Goal: Transaction & Acquisition: Obtain resource

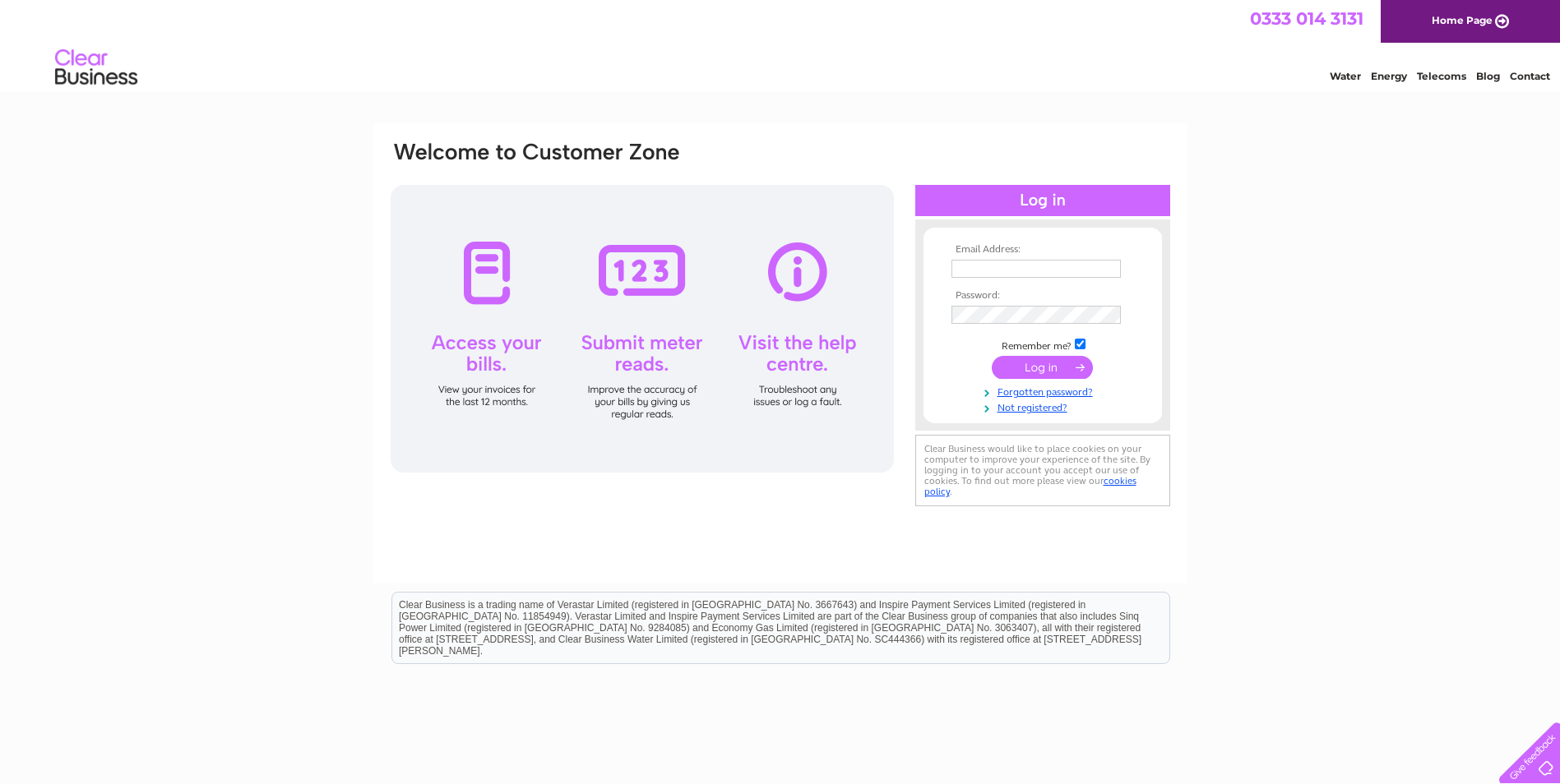
type input "hfenquiries@gmail.com"
click at [1054, 375] on input "submit" at bounding box center [1042, 368] width 101 height 23
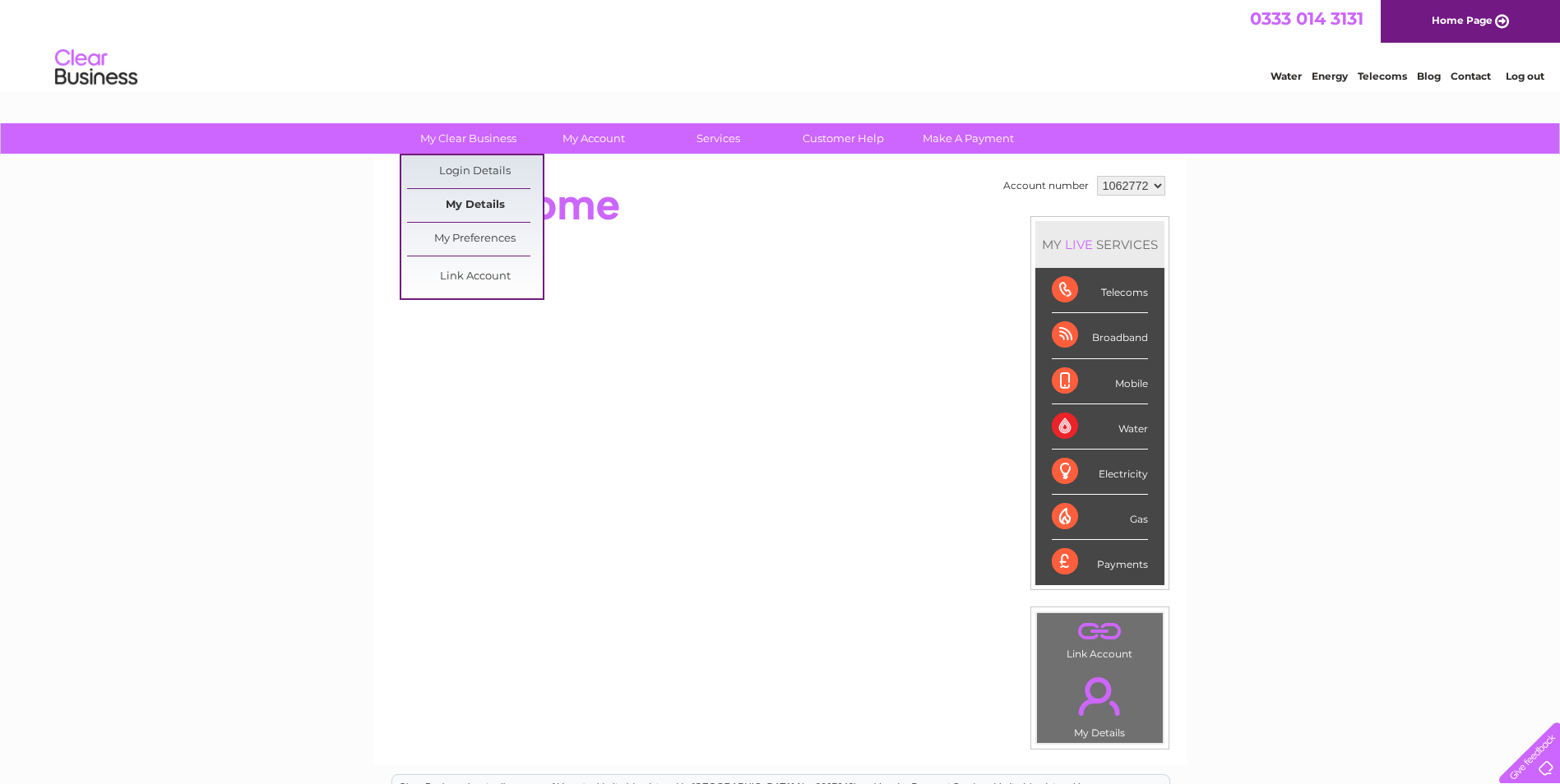
click at [477, 206] on link "My Details" at bounding box center [475, 205] width 136 height 33
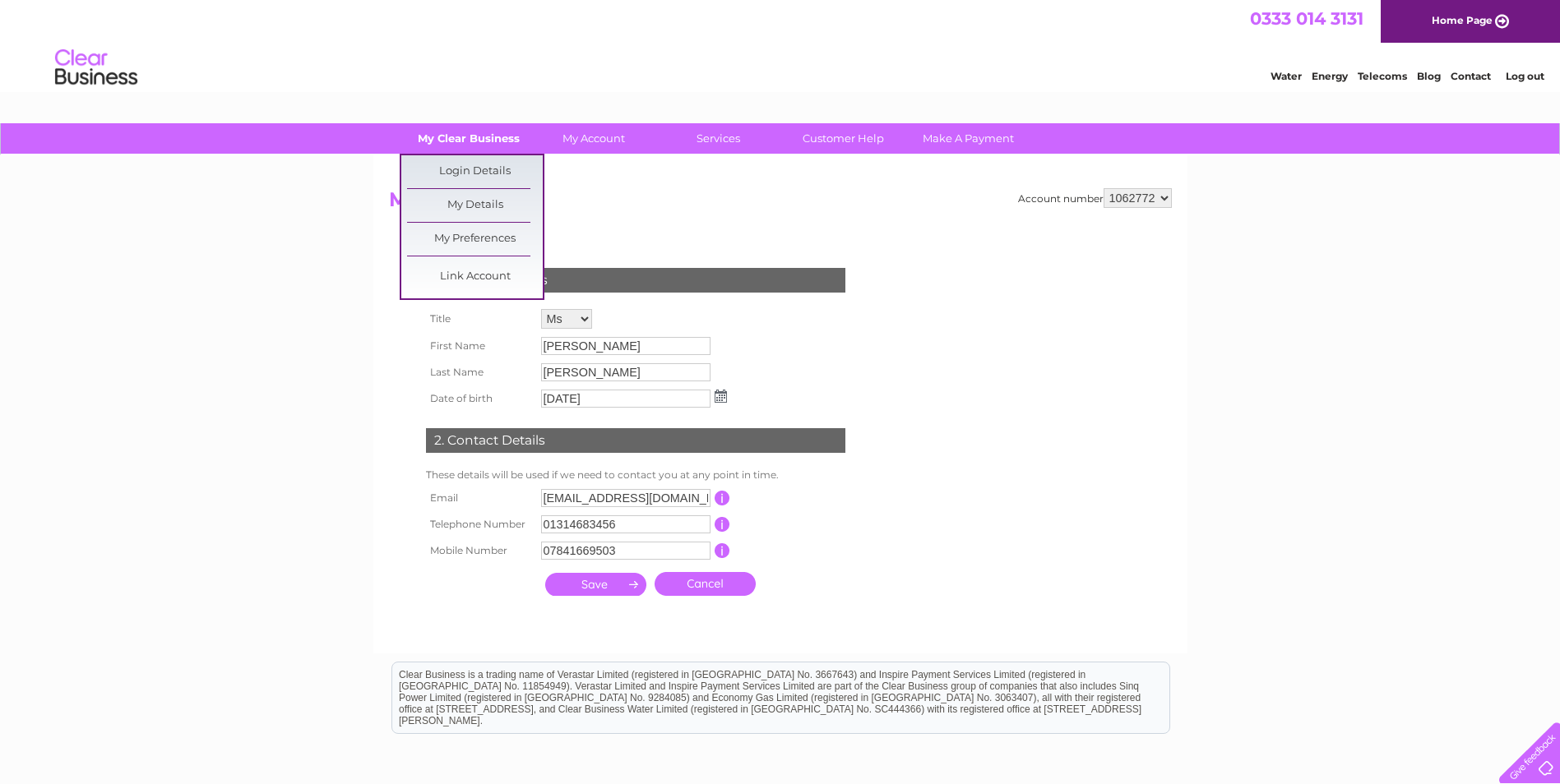
click at [481, 146] on link "My Clear Business" at bounding box center [468, 139] width 136 height 30
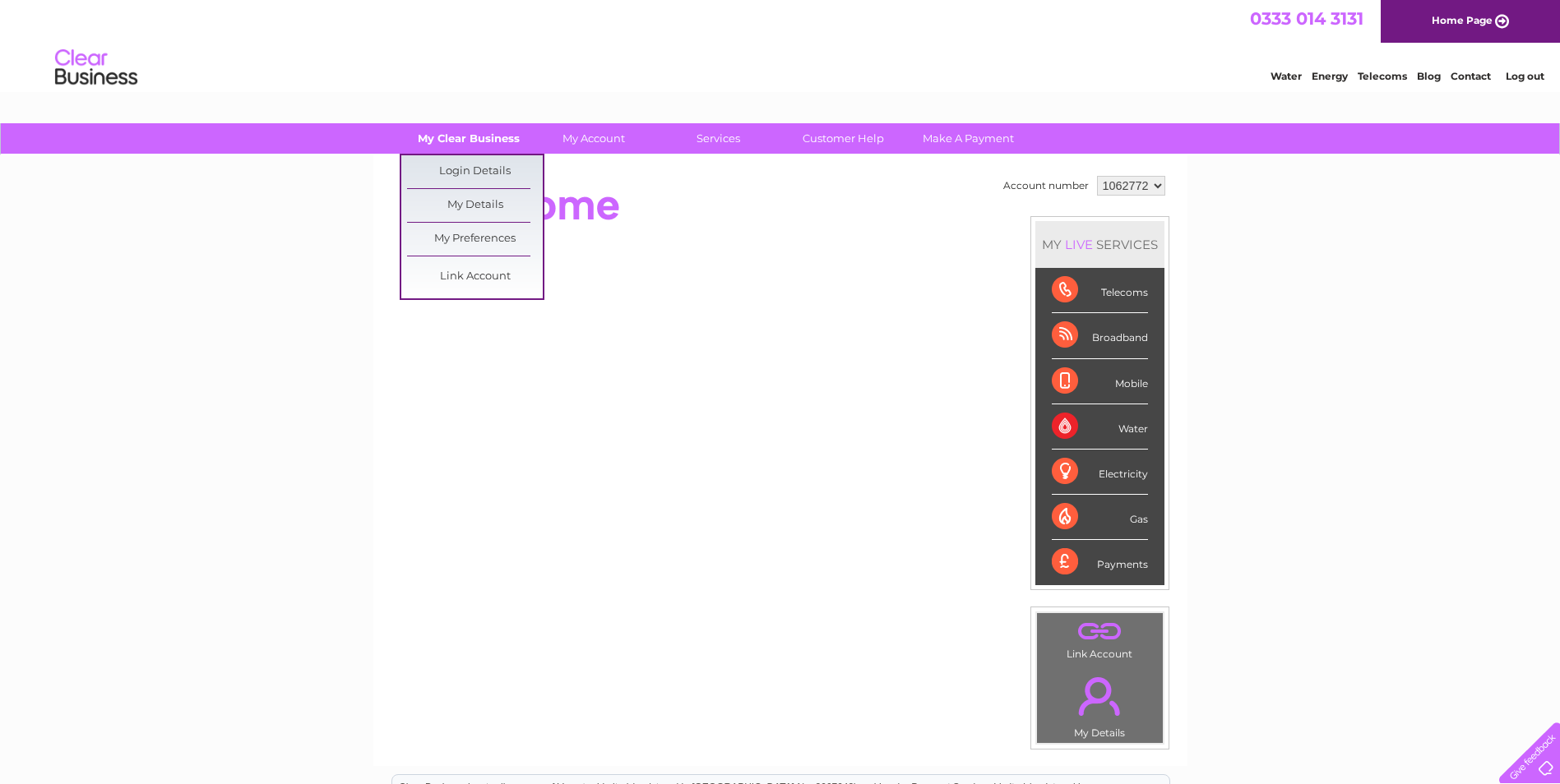
click at [511, 136] on link "My Clear Business" at bounding box center [468, 139] width 136 height 30
click at [454, 209] on link "My Details" at bounding box center [475, 205] width 136 height 33
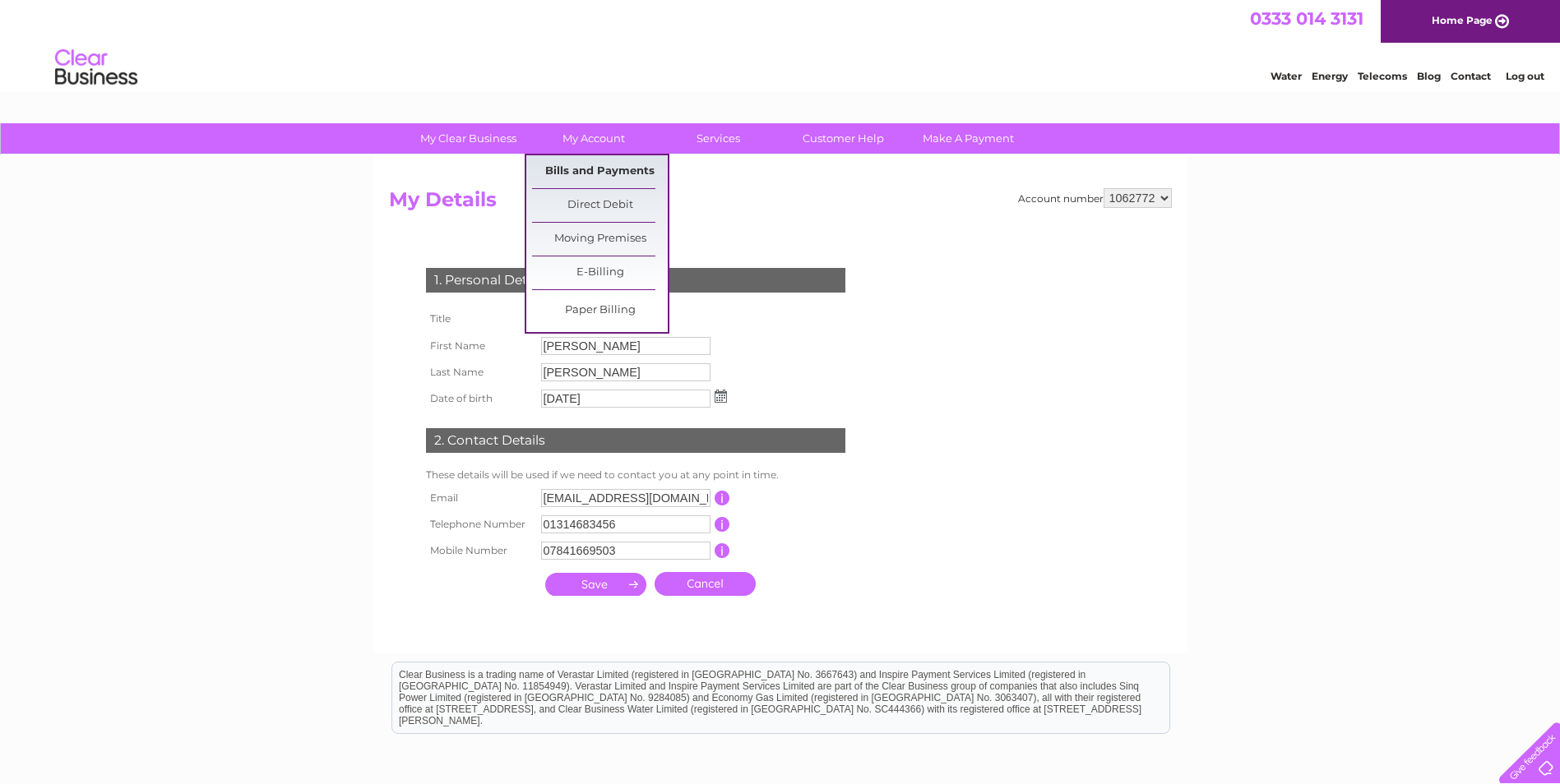
click at [619, 178] on link "Bills and Payments" at bounding box center [599, 172] width 136 height 33
click at [619, 177] on link "Bills and Payments" at bounding box center [599, 172] width 136 height 33
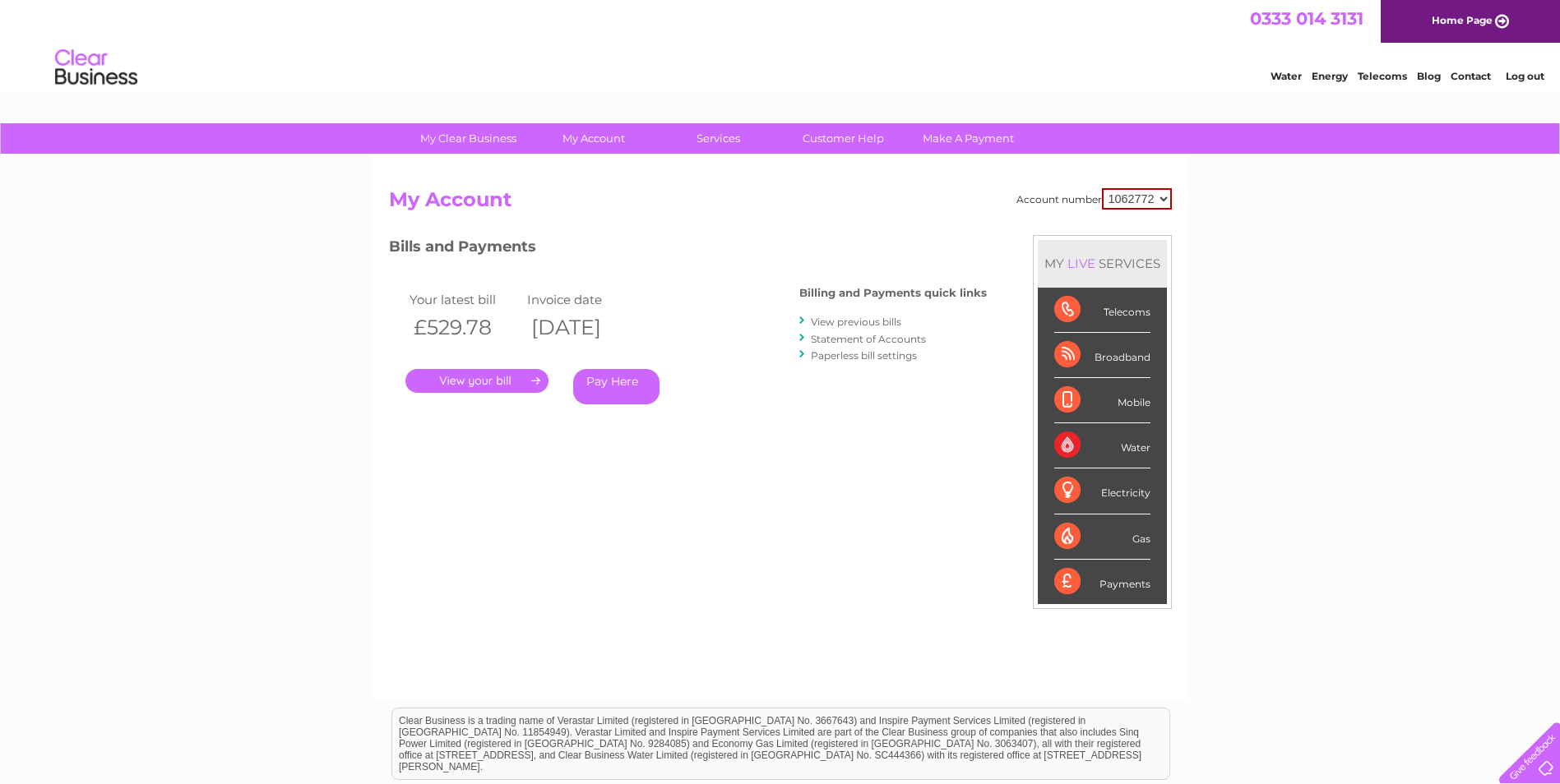
click at [527, 379] on link "." at bounding box center [477, 381] width 143 height 24
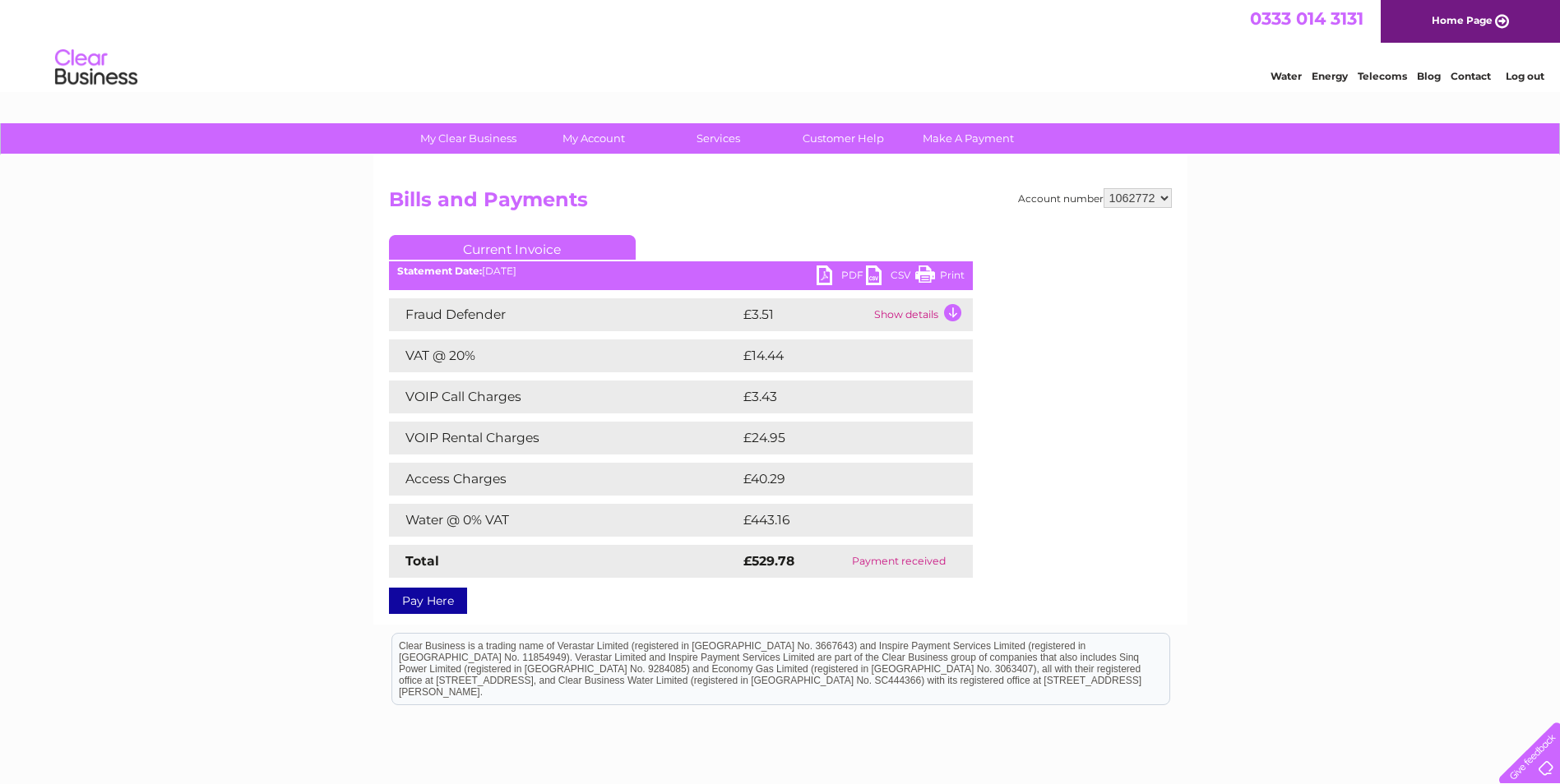
click at [855, 280] on link "PDF" at bounding box center [841, 277] width 49 height 24
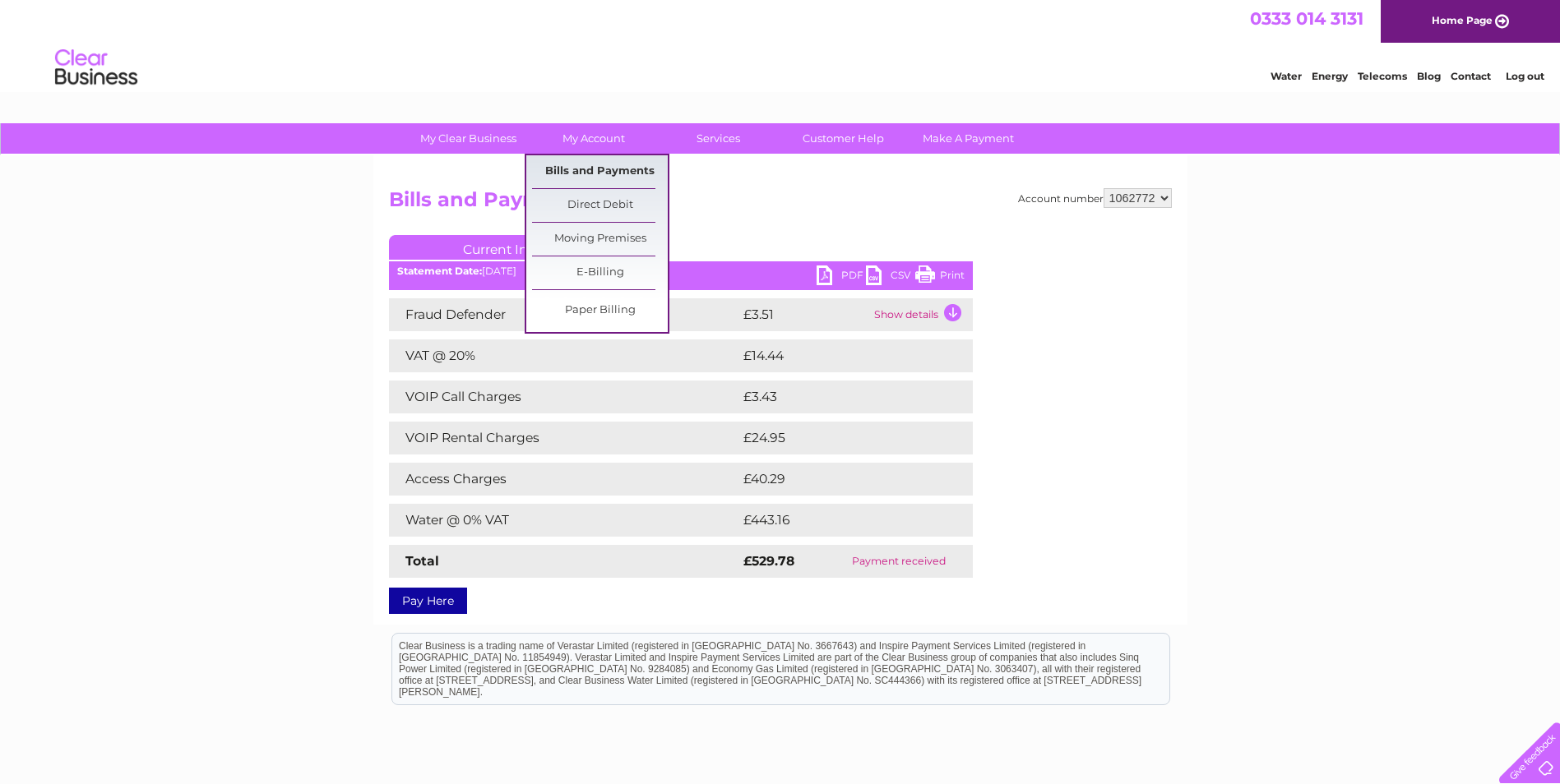
click at [589, 175] on link "Bills and Payments" at bounding box center [599, 172] width 136 height 33
click at [580, 177] on link "Bills and Payments" at bounding box center [599, 172] width 136 height 33
